Goal: Task Accomplishment & Management: Complete application form

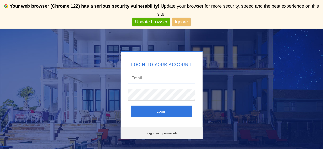
click at [157, 78] on input "text" at bounding box center [161, 78] width 67 height 12
type input "croberts@ilumsolar.com"
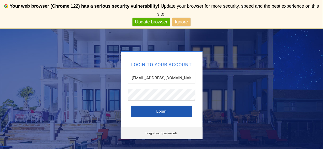
click at [158, 111] on button "Login" at bounding box center [161, 111] width 61 height 11
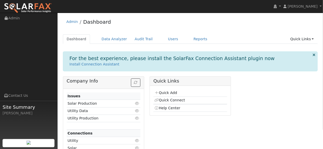
scroll to position [11, 0]
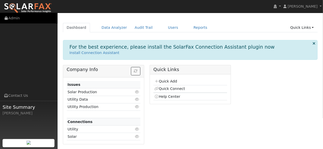
click at [21, 19] on link "Admin" at bounding box center [28, 18] width 57 height 10
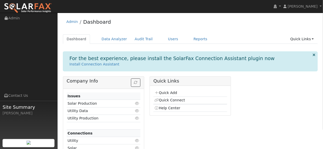
scroll to position [11, 0]
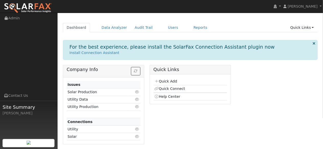
click at [128, 130] on td "Click to view" at bounding box center [134, 129] width 12 height 7
click at [166, 25] on link "Users" at bounding box center [173, 27] width 18 height 9
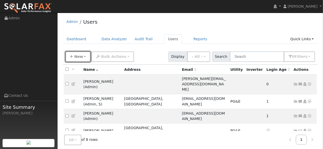
click at [75, 56] on span "New" at bounding box center [78, 57] width 9 height 4
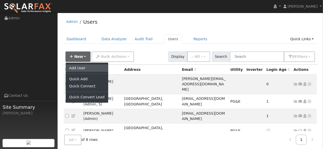
click at [90, 68] on link "Add User" at bounding box center [87, 68] width 42 height 7
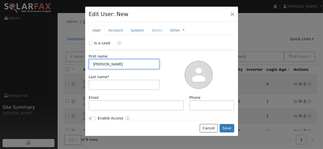
type input "[PERSON_NAME]"
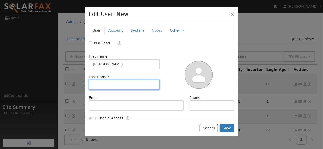
click at [116, 87] on input "text" at bounding box center [124, 85] width 71 height 10
type input "Schiff"
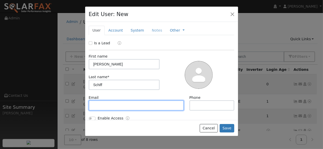
click at [112, 106] on input "text" at bounding box center [136, 106] width 95 height 10
paste input "[PERSON_NAME][EMAIL_ADDRESS][DOMAIN_NAME]"
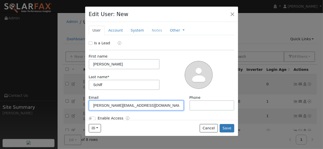
type input "[PERSON_NAME][EMAIL_ADDRESS][DOMAIN_NAME]"
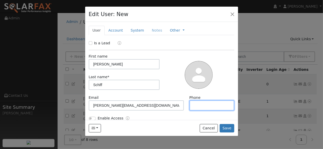
click at [193, 105] on input "text" at bounding box center [211, 106] width 45 height 10
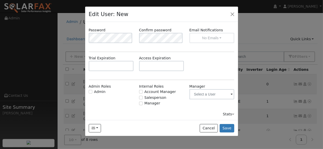
scroll to position [90, 0]
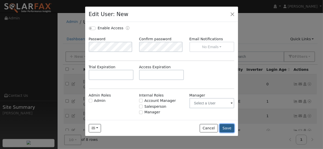
click at [228, 128] on button "Save" at bounding box center [227, 128] width 15 height 9
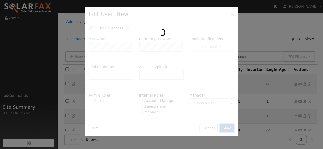
scroll to position [0, 0]
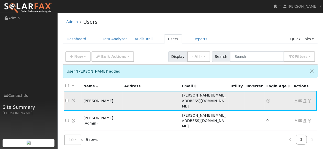
click at [308, 99] on icon at bounding box center [309, 101] width 5 height 4
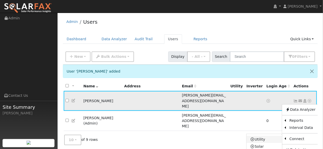
click at [264, 136] on link "Utility" at bounding box center [264, 139] width 36 height 7
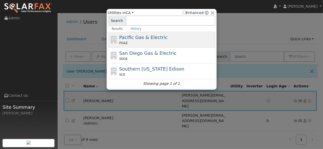
click at [149, 40] on div "Pacific Gas & Electric PG&E" at bounding box center [166, 39] width 95 height 11
